Goal: Navigation & Orientation: Find specific page/section

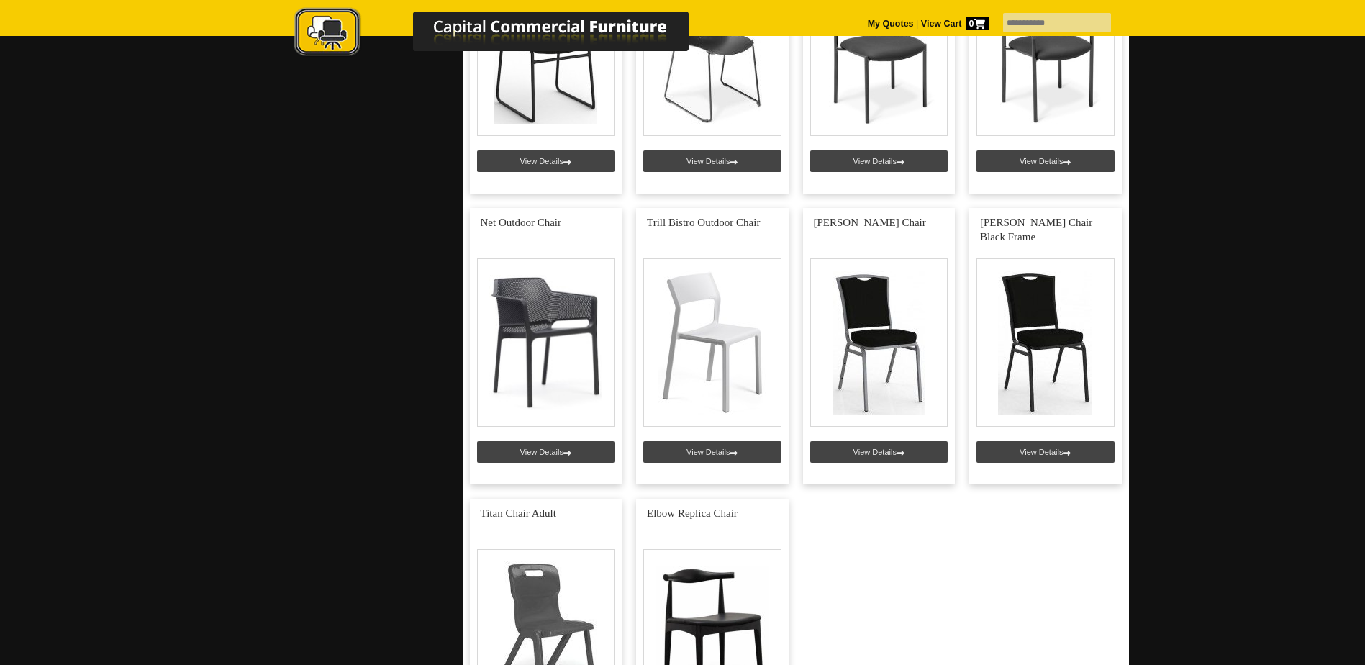
scroll to position [1655, 0]
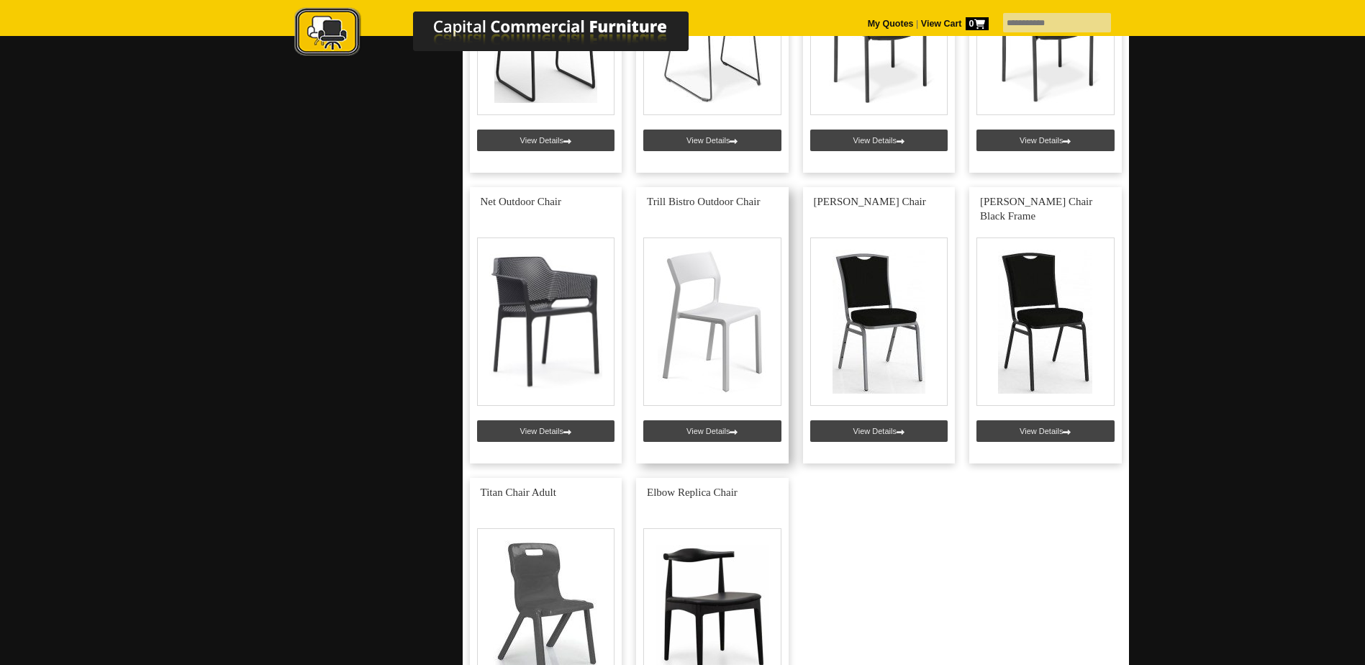
click at [717, 345] on link at bounding box center [712, 325] width 153 height 276
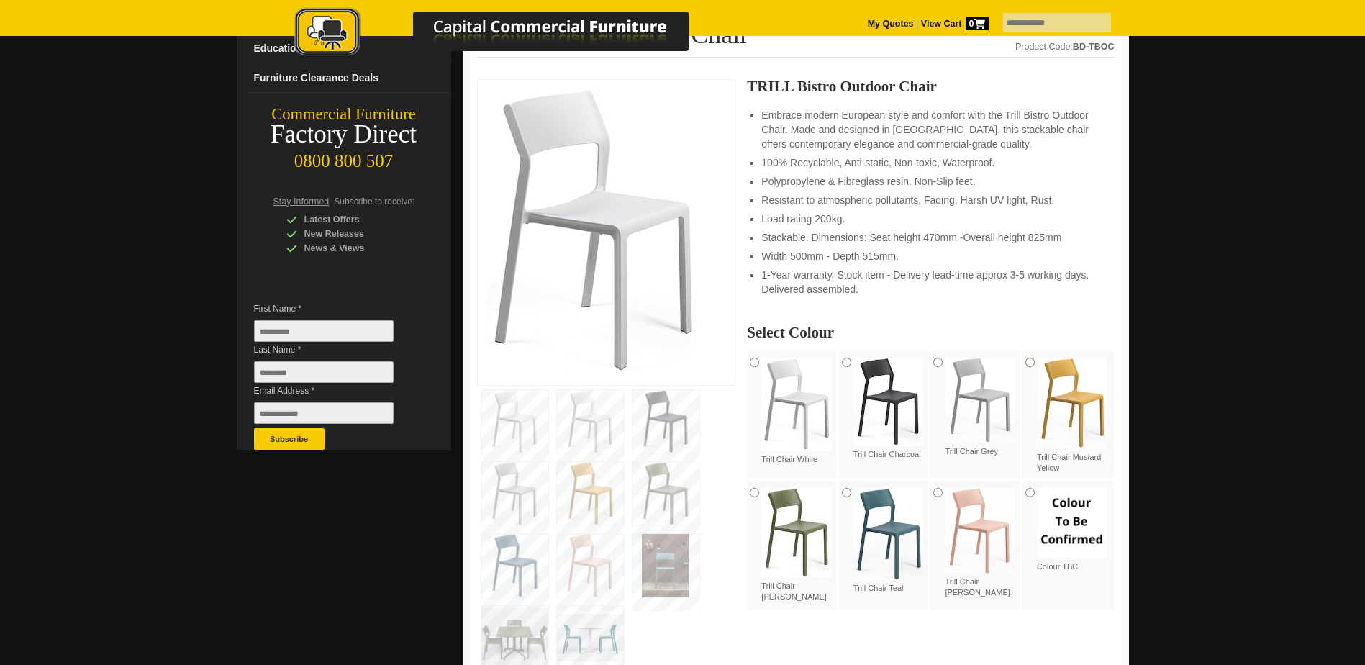
scroll to position [216, 0]
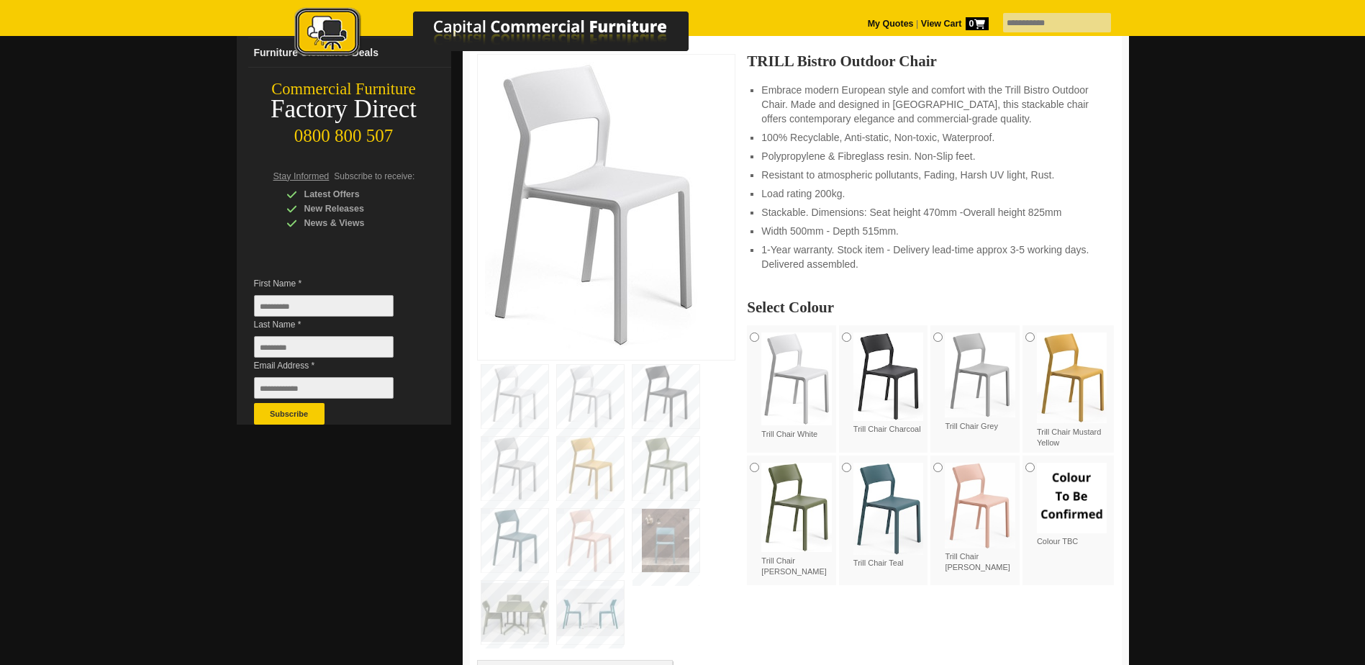
click at [661, 394] on img at bounding box center [666, 396] width 67 height 63
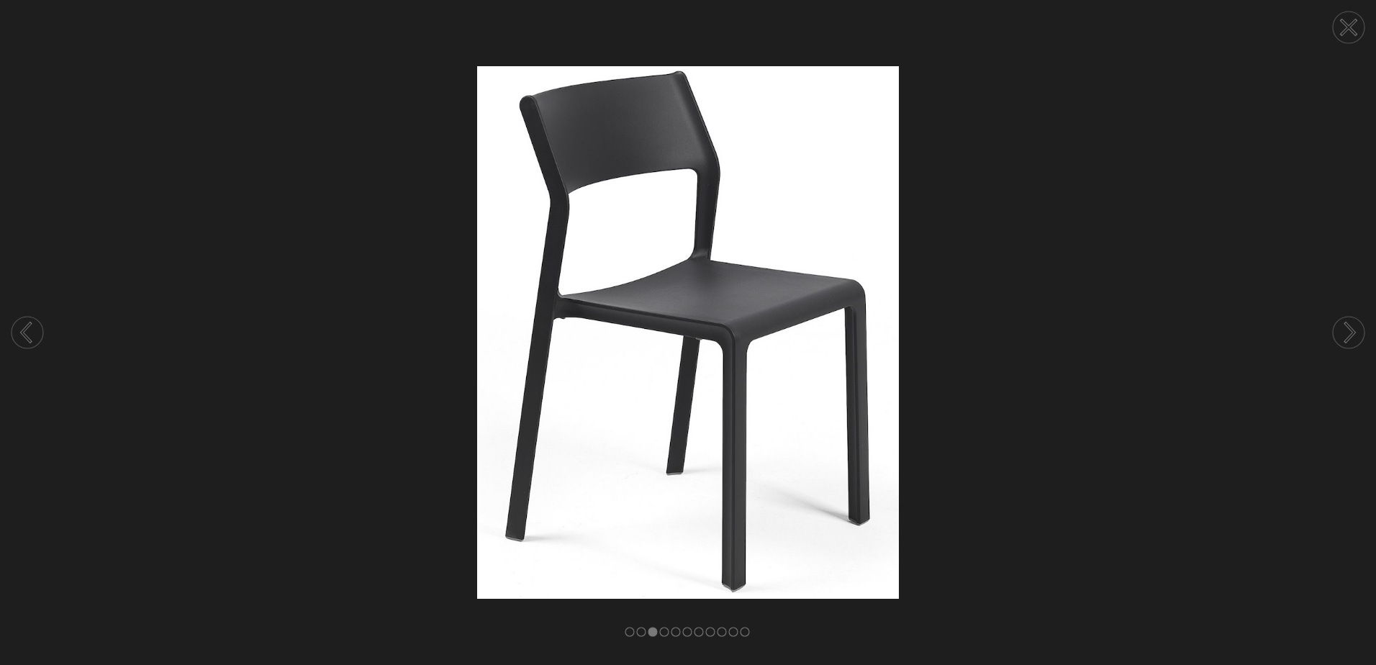
click at [1021, 210] on img at bounding box center [688, 332] width 1376 height 532
click at [1348, 31] on circle at bounding box center [1349, 28] width 32 height 32
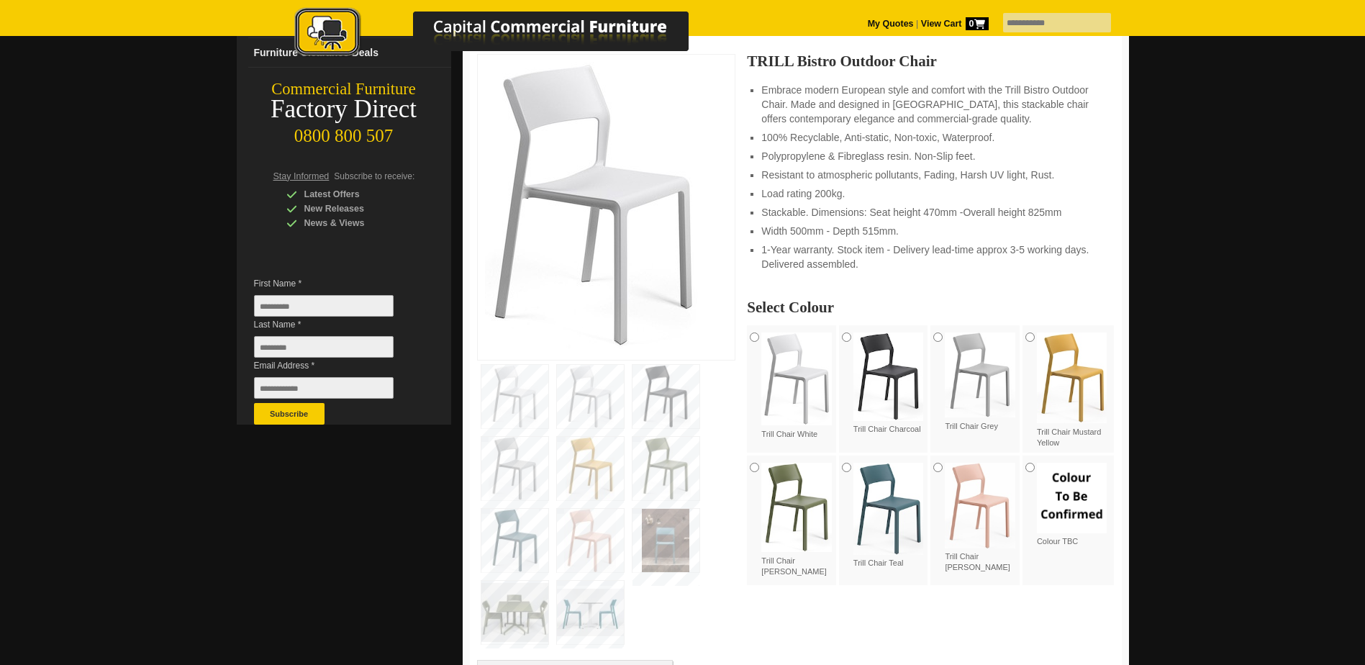
click at [1002, 405] on img at bounding box center [980, 374] width 71 height 85
click at [932, 473] on div "Trill Chair Rosa Pink" at bounding box center [976, 518] width 92 height 125
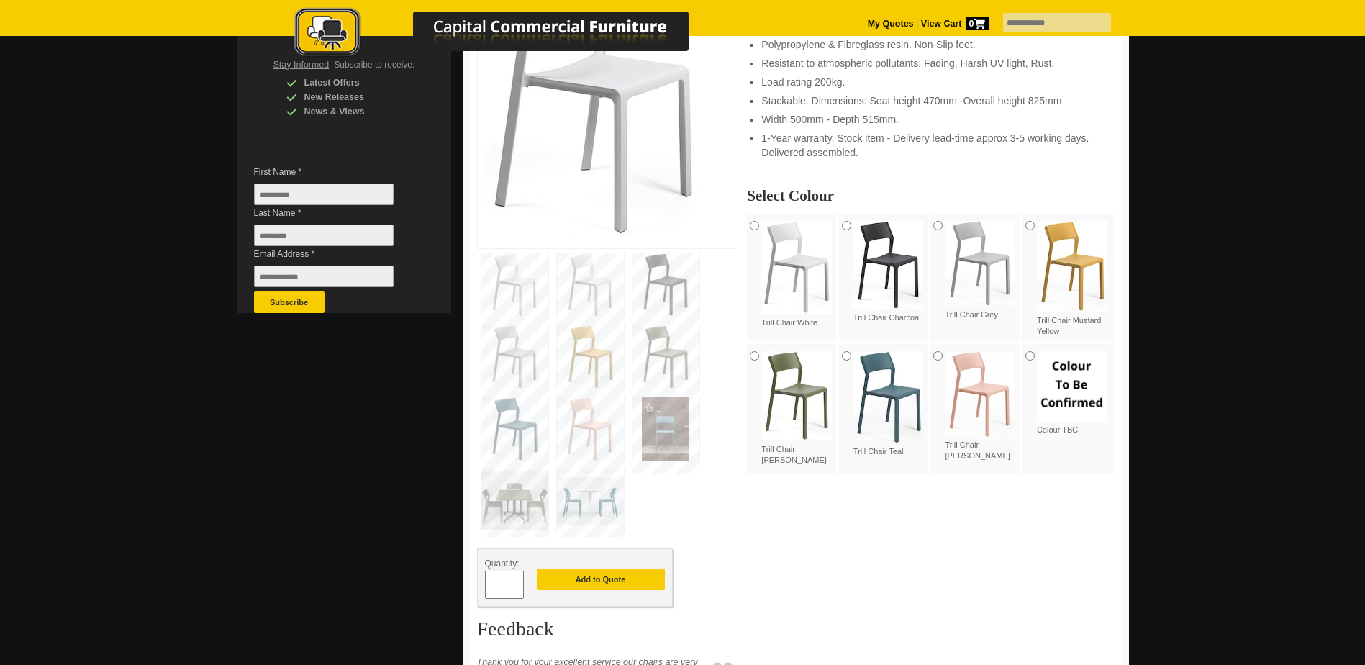
scroll to position [288, 0]
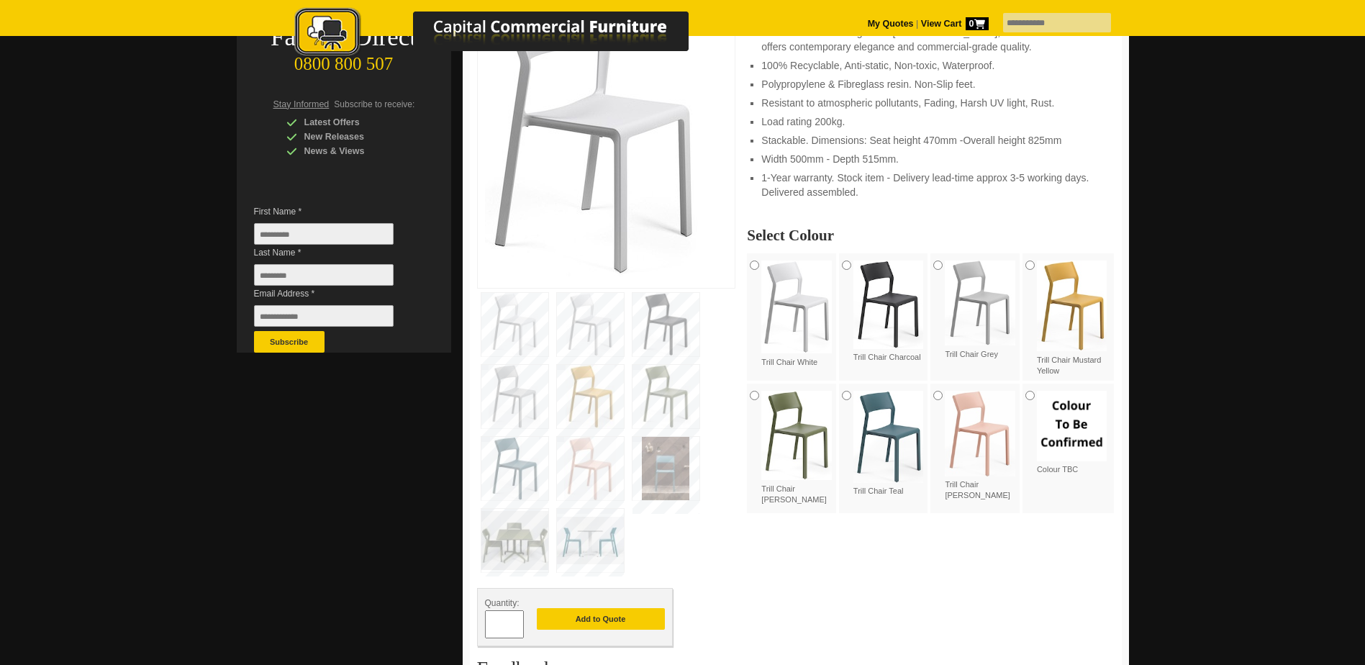
click at [519, 398] on img at bounding box center [514, 396] width 67 height 63
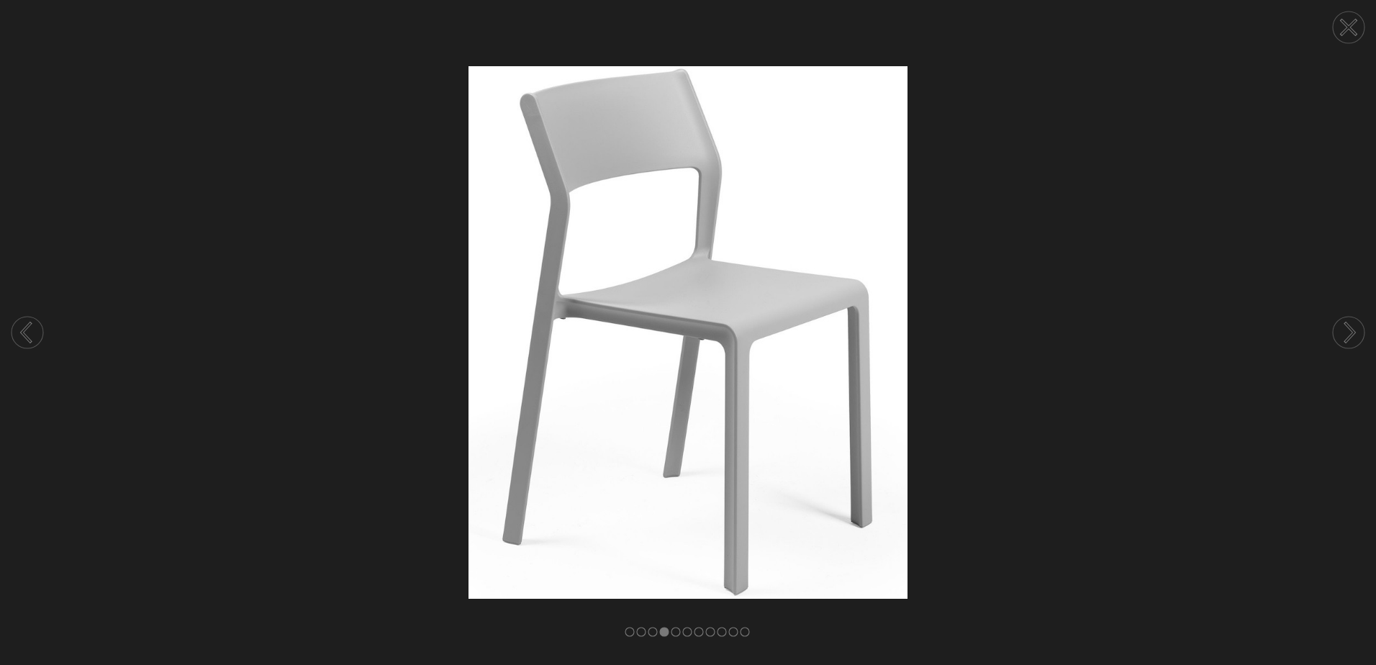
click at [1061, 427] on img at bounding box center [688, 332] width 1376 height 532
click at [1352, 35] on circle at bounding box center [1349, 28] width 32 height 32
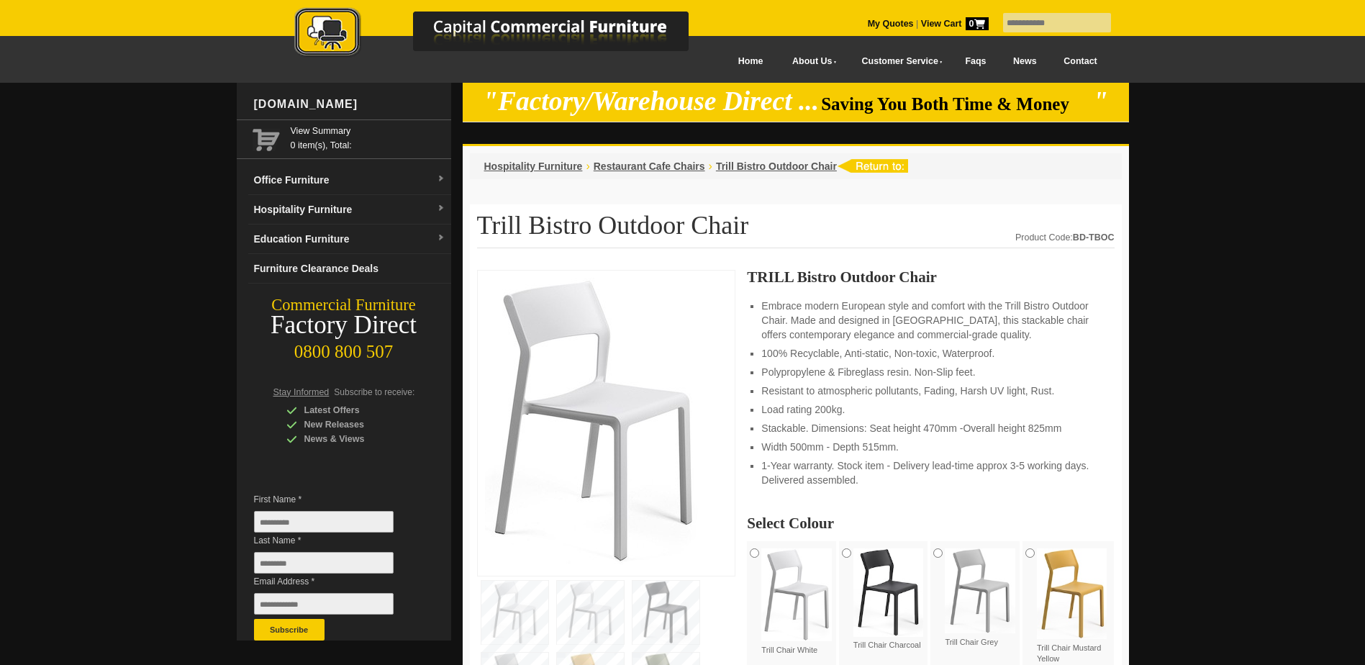
scroll to position [72, 0]
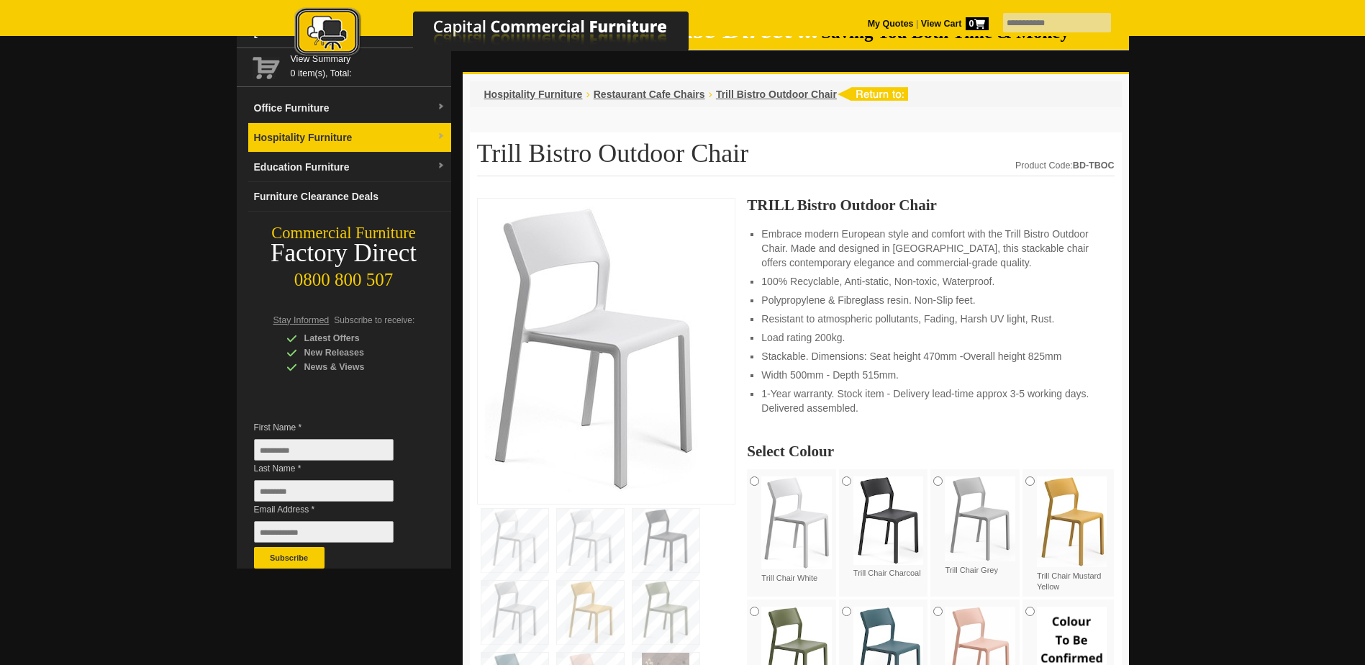
click at [404, 139] on link "Hospitality Furniture" at bounding box center [349, 138] width 203 height 30
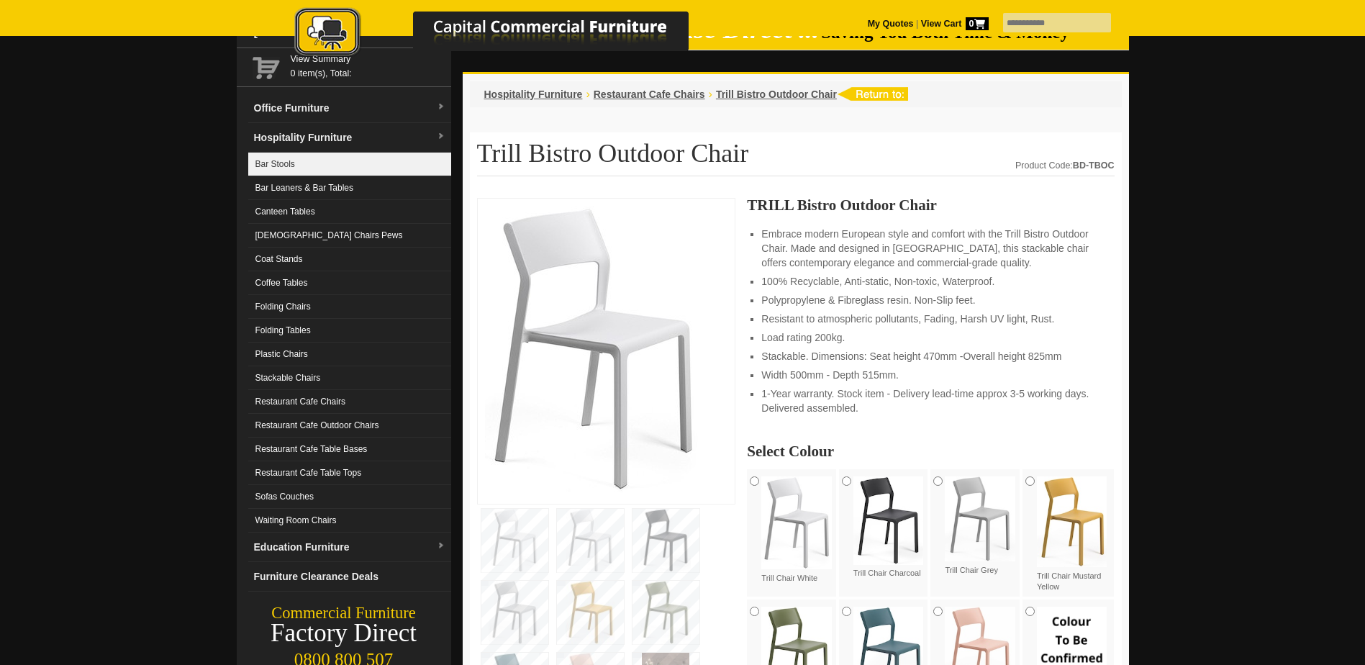
click at [280, 162] on link "Bar Stools" at bounding box center [349, 165] width 203 height 24
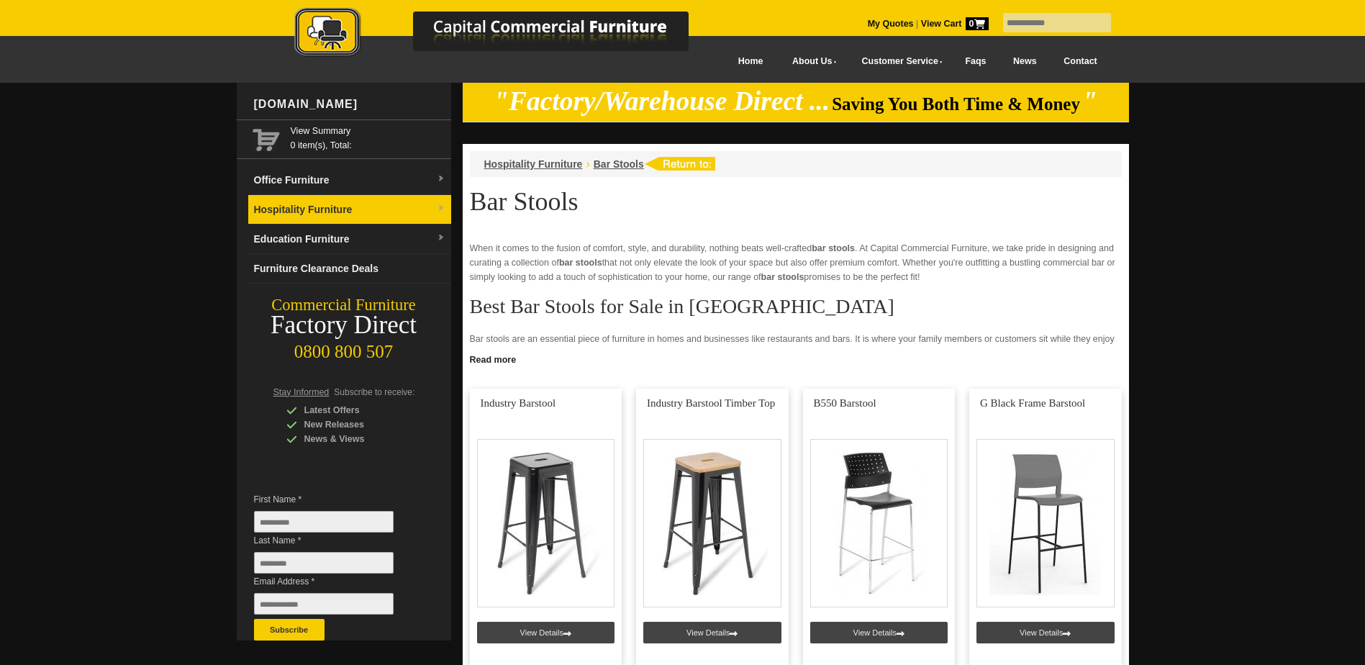
click at [317, 201] on link "Hospitality Furniture" at bounding box center [349, 210] width 203 height 30
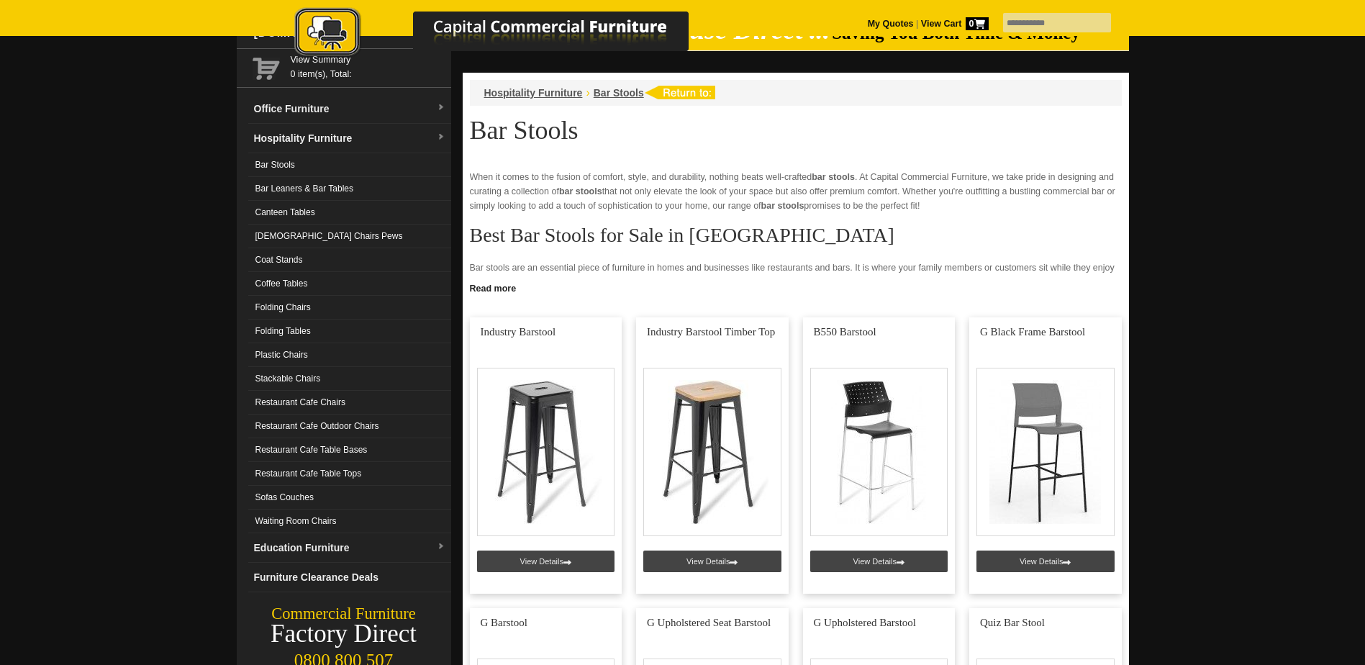
scroll to position [72, 0]
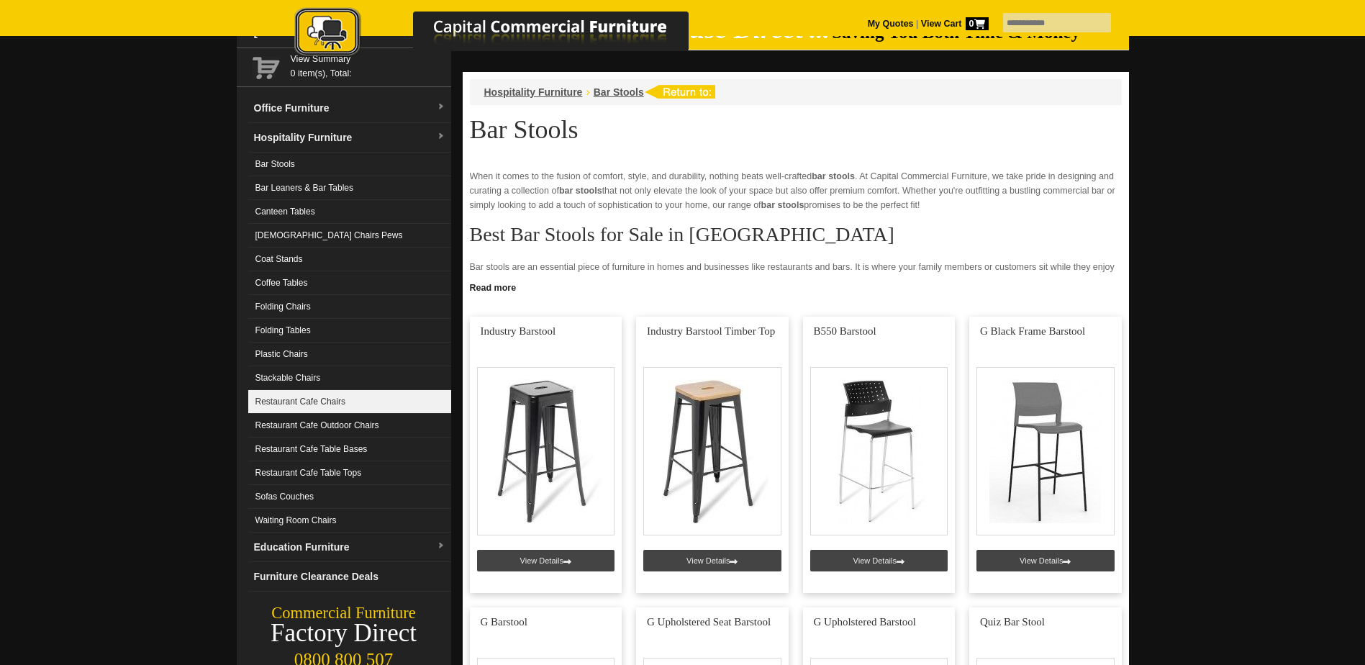
click at [309, 399] on link "Restaurant Cafe Chairs" at bounding box center [349, 402] width 203 height 24
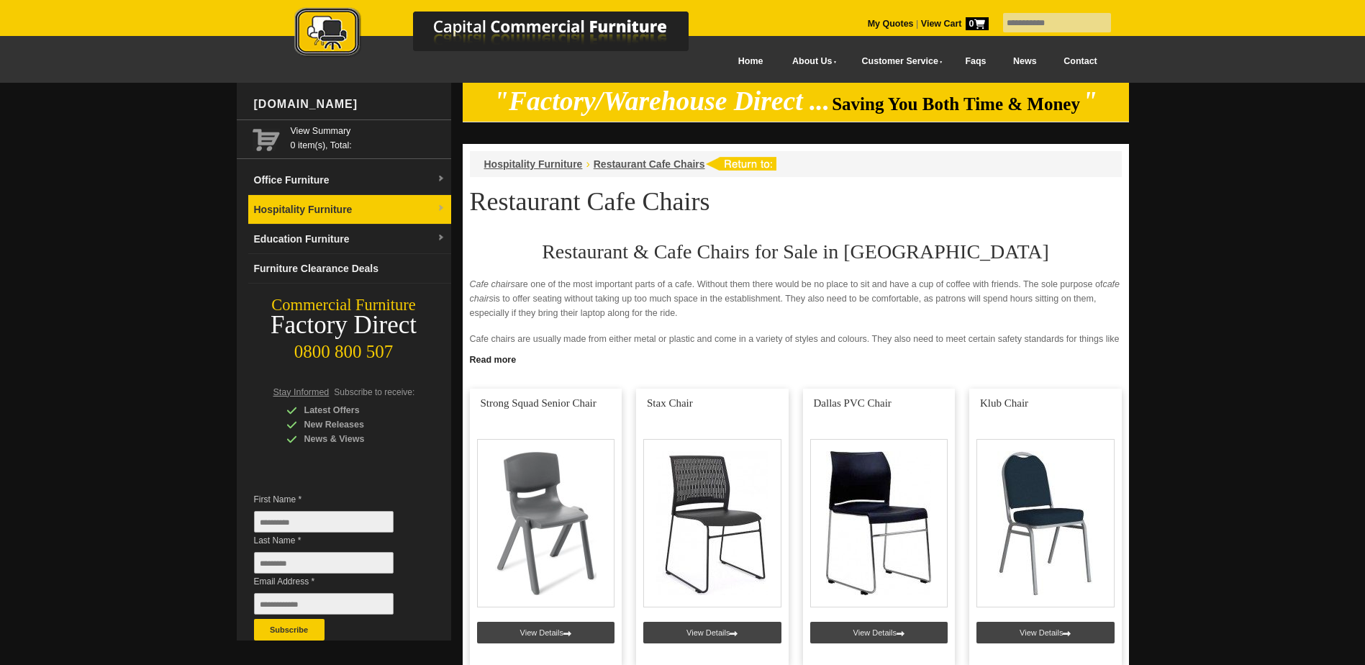
click at [335, 204] on link "Hospitality Furniture" at bounding box center [349, 210] width 203 height 30
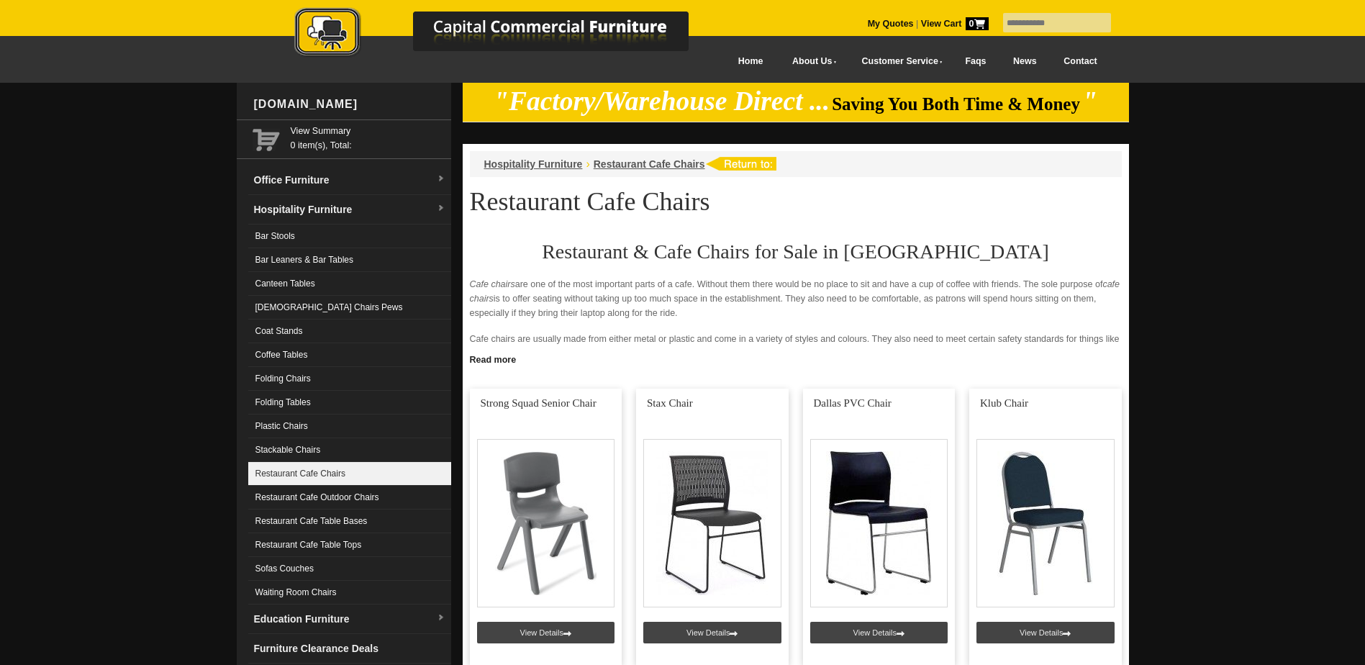
click at [291, 469] on link "Restaurant Cafe Chairs" at bounding box center [349, 474] width 203 height 24
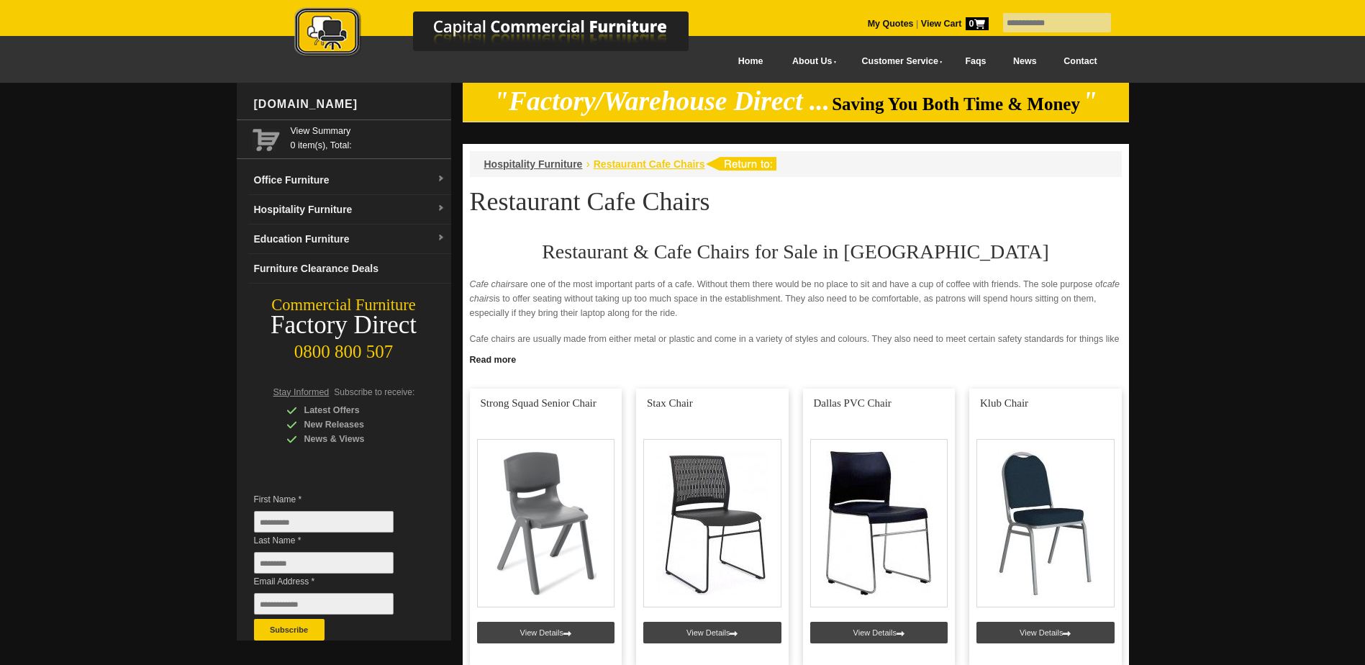
click at [666, 165] on span "Restaurant Cafe Chairs" at bounding box center [650, 164] width 112 height 12
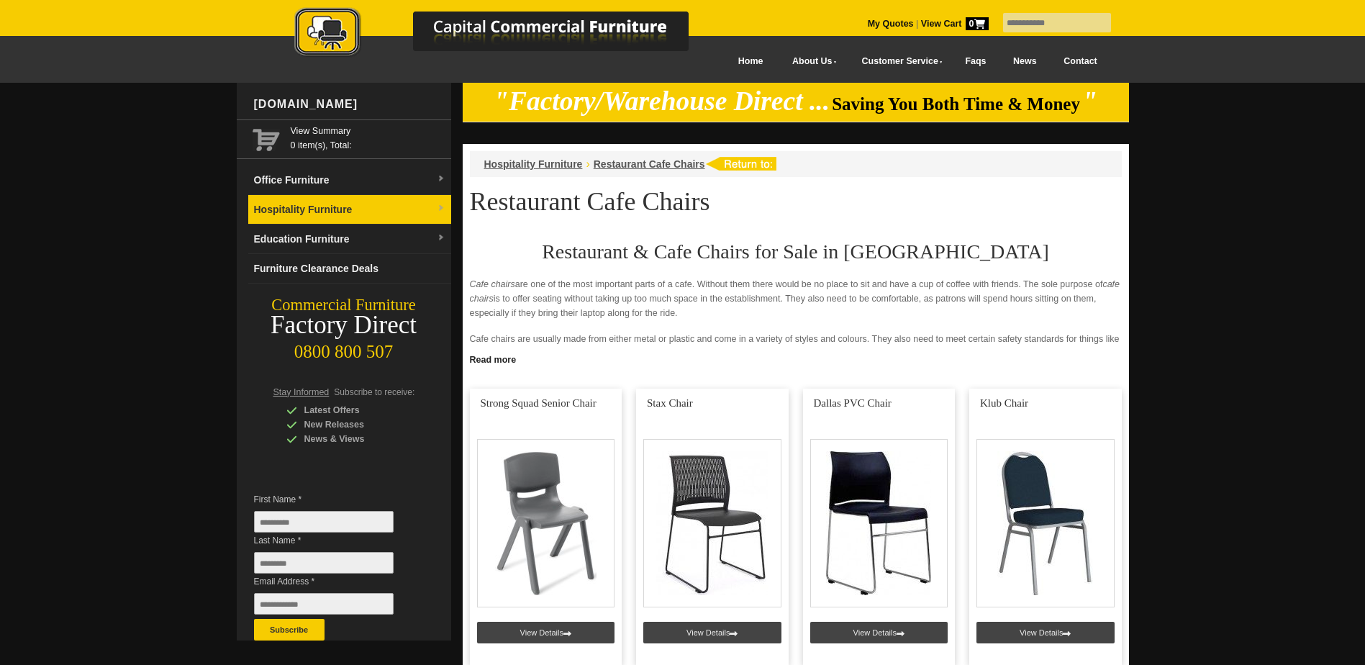
click at [298, 213] on link "Hospitality Furniture" at bounding box center [349, 210] width 203 height 30
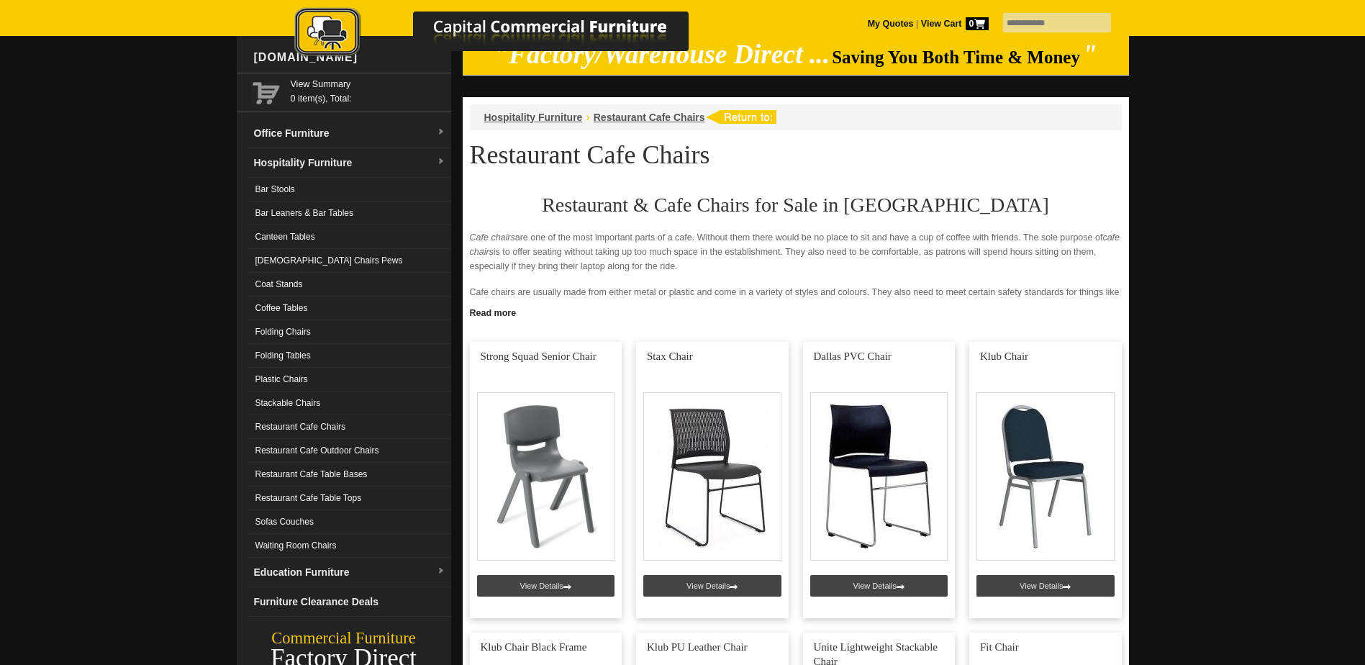
scroll to position [72, 0]
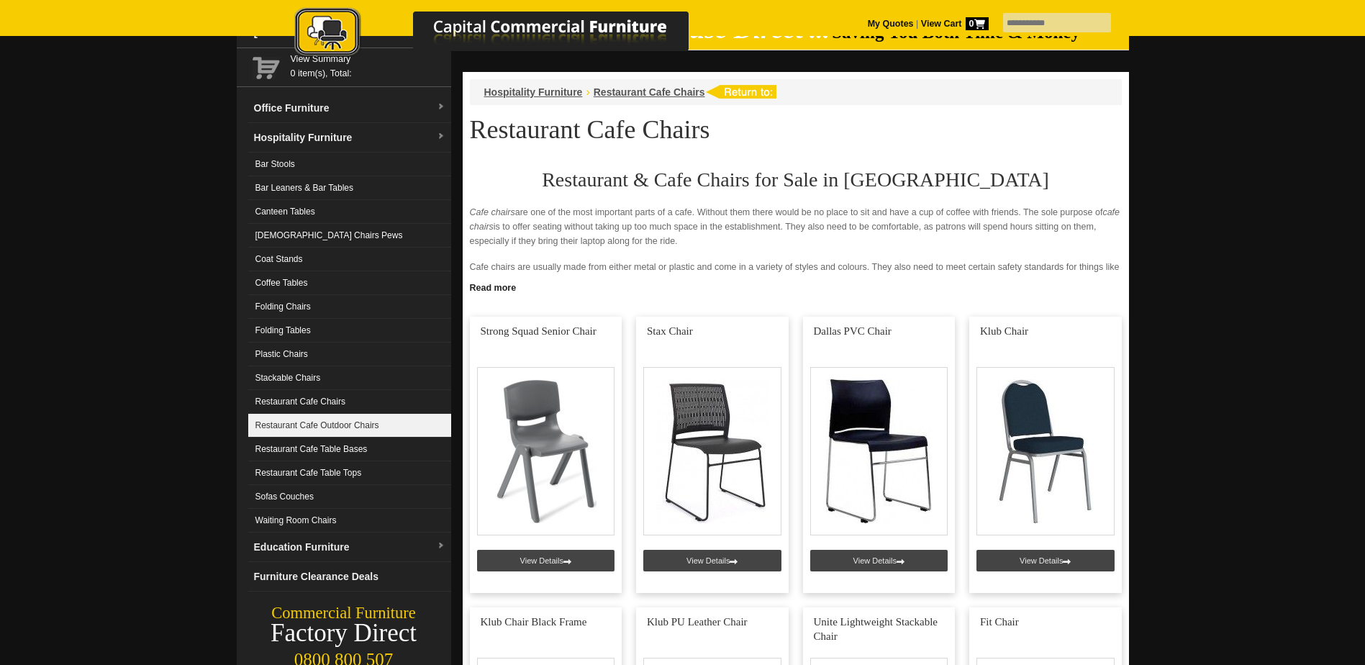
click at [363, 428] on link "Restaurant Cafe Outdoor Chairs" at bounding box center [349, 426] width 203 height 24
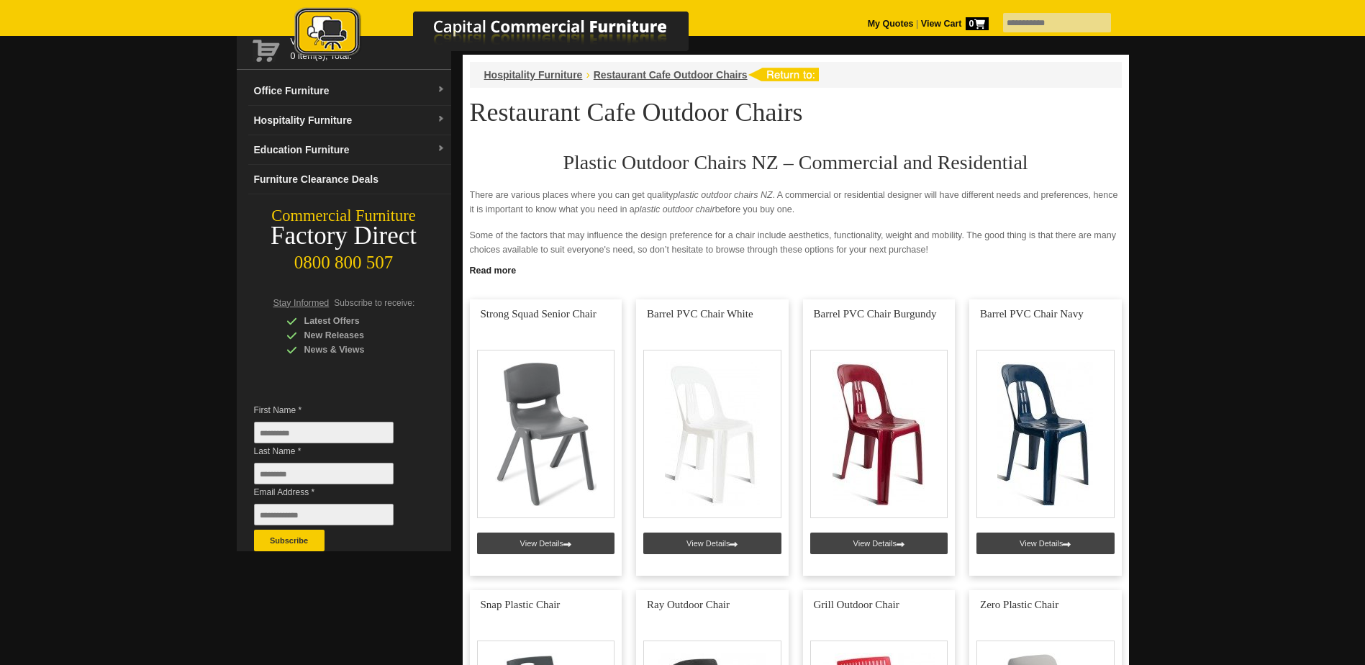
scroll to position [72, 0]
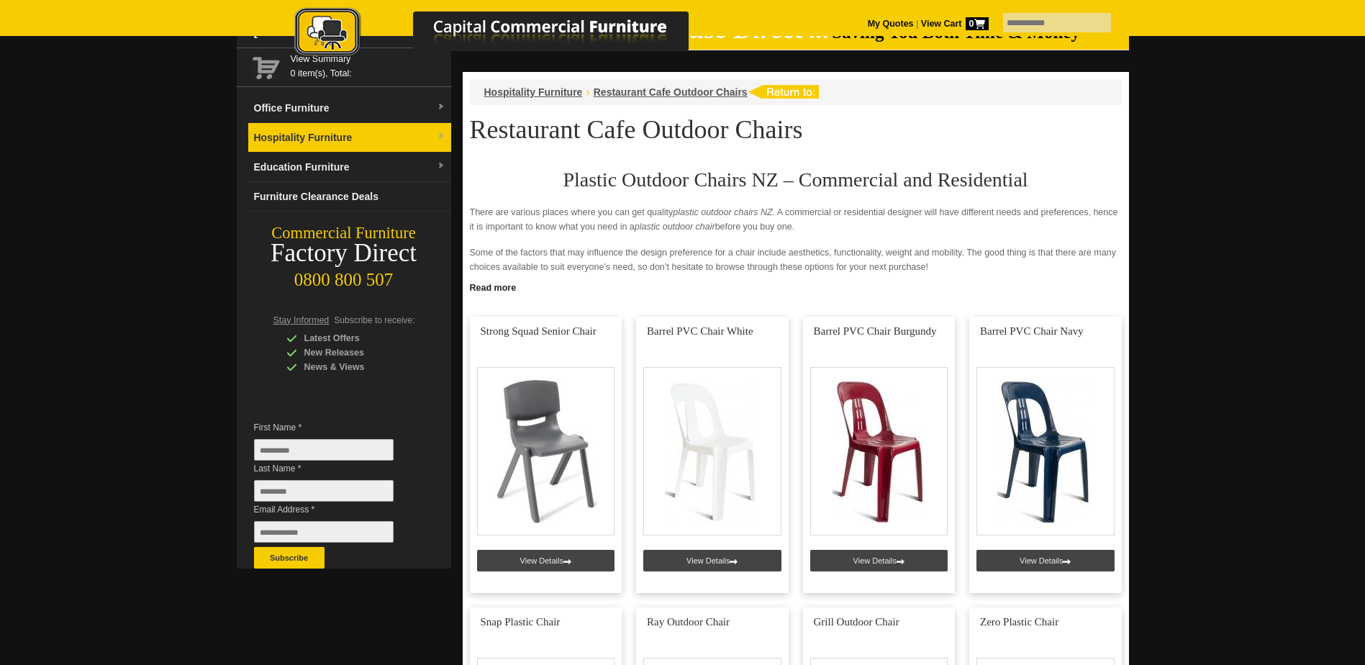
click at [307, 133] on link "Hospitality Furniture" at bounding box center [349, 138] width 203 height 30
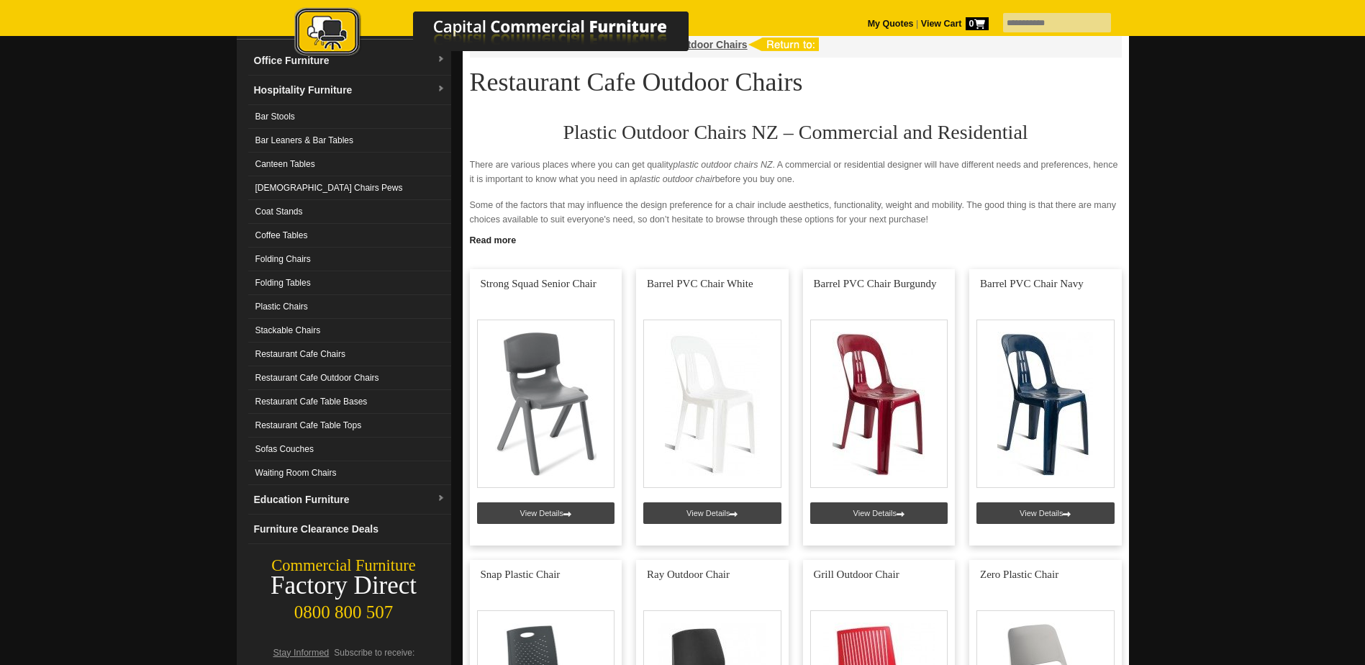
scroll to position [144, 0]
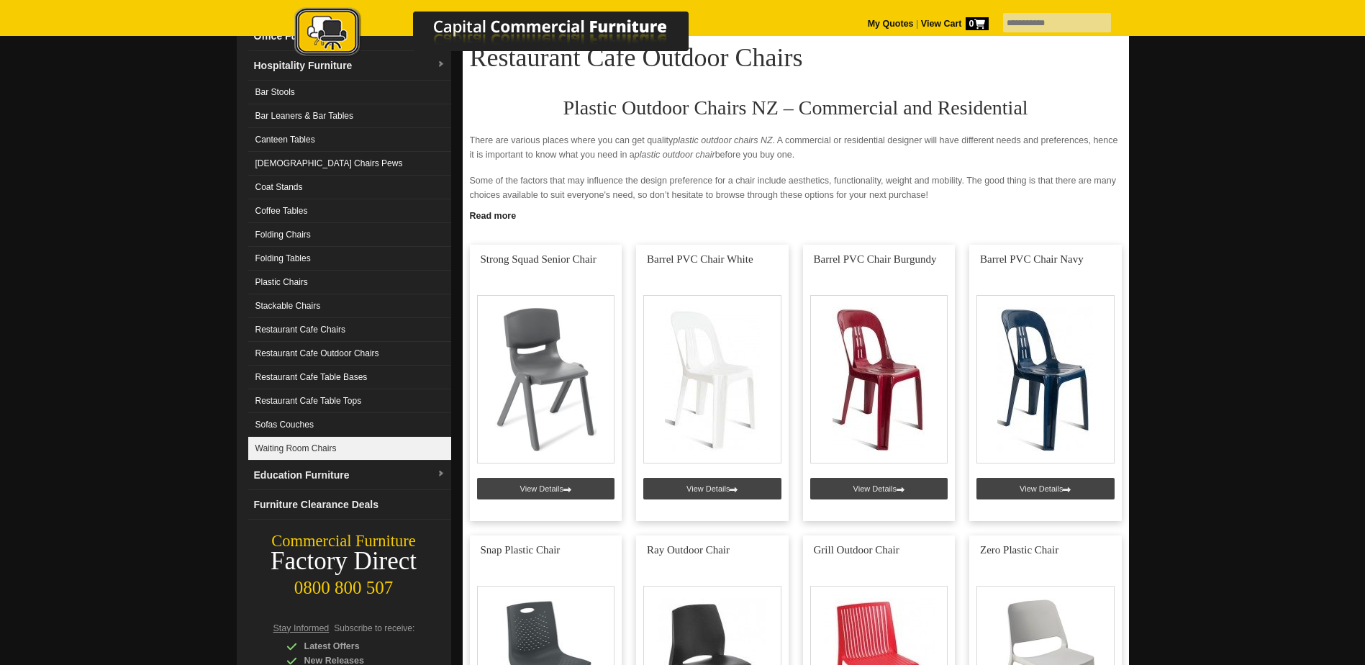
click at [302, 448] on link "Waiting Room Chairs" at bounding box center [349, 449] width 203 height 24
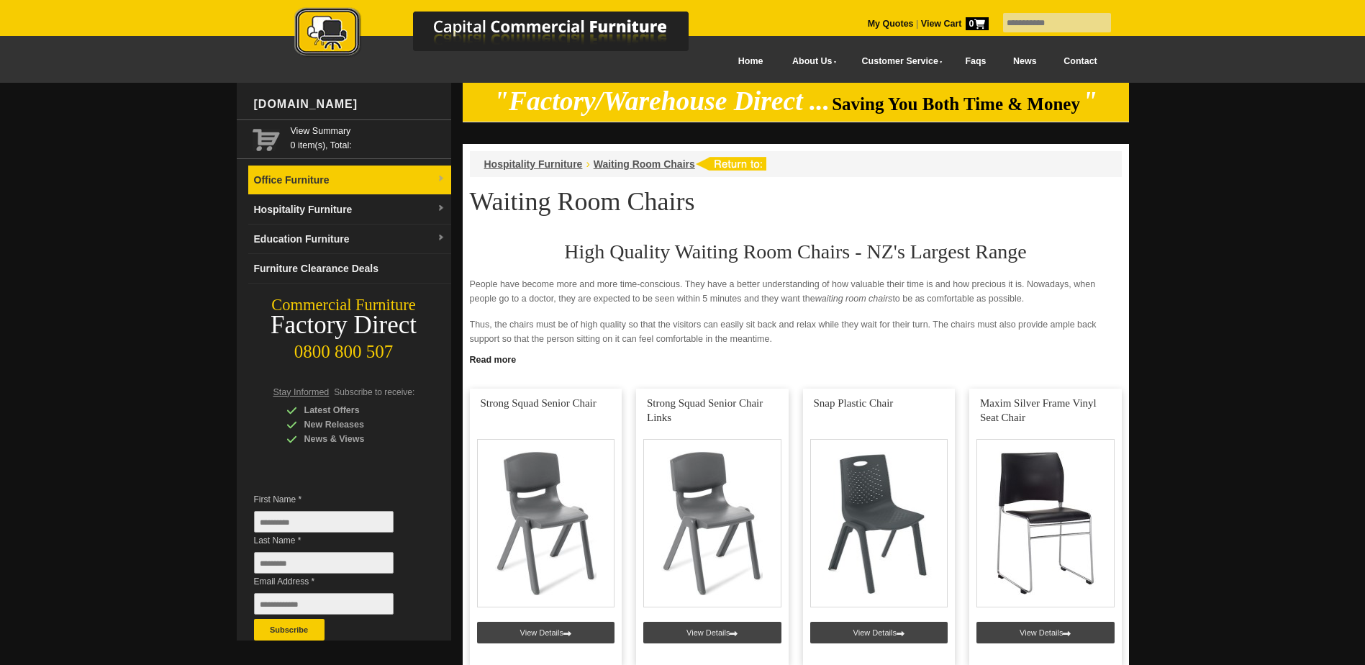
click at [294, 176] on link "Office Furniture" at bounding box center [349, 181] width 203 height 30
